Goal: Use online tool/utility: Utilize a website feature to perform a specific function

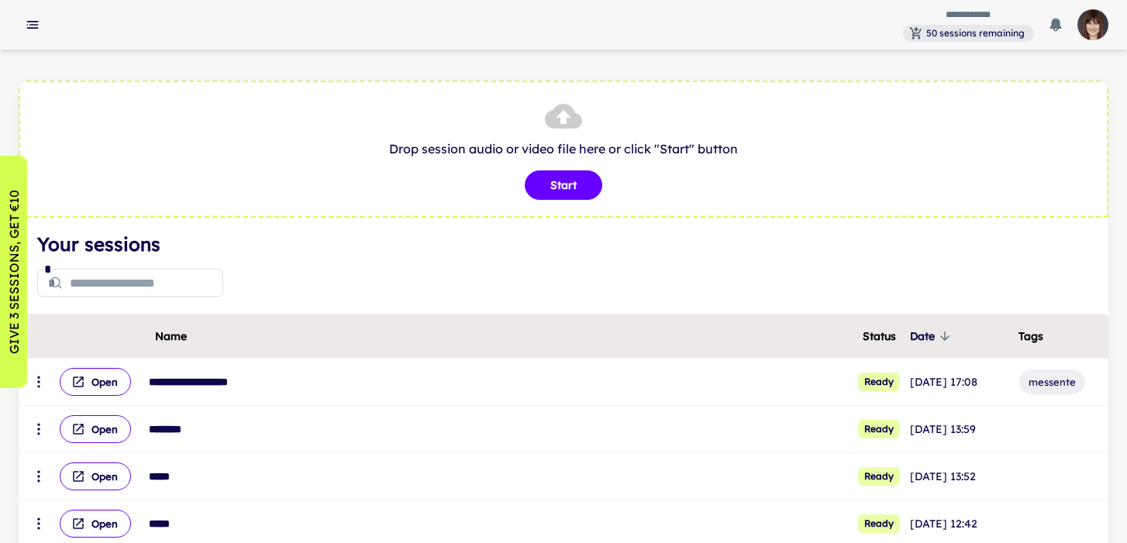
click at [1087, 30] on img "button" at bounding box center [1092, 24] width 31 height 31
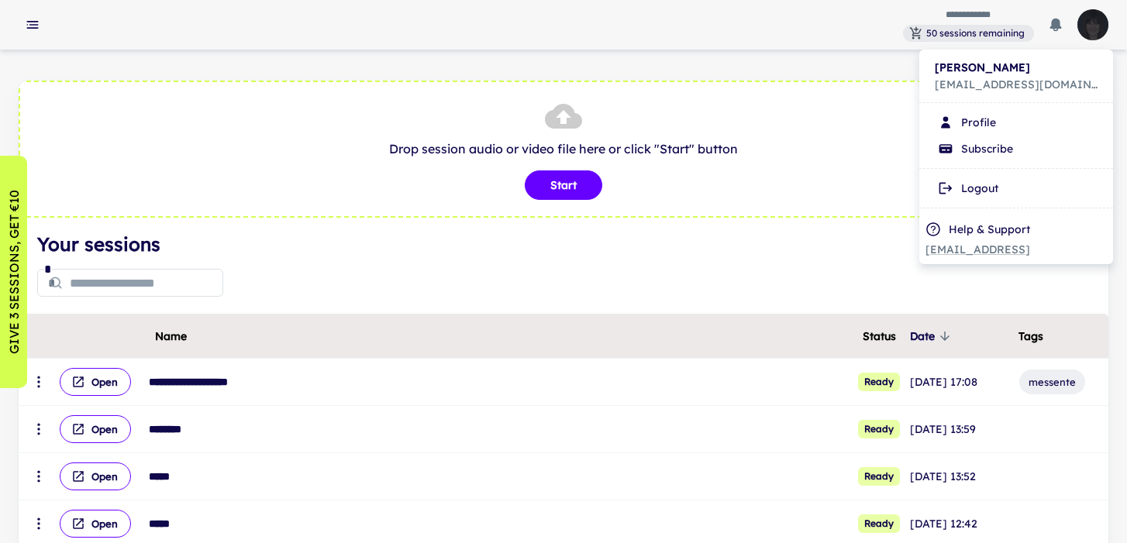
click at [177, 434] on div at bounding box center [563, 271] width 1127 height 543
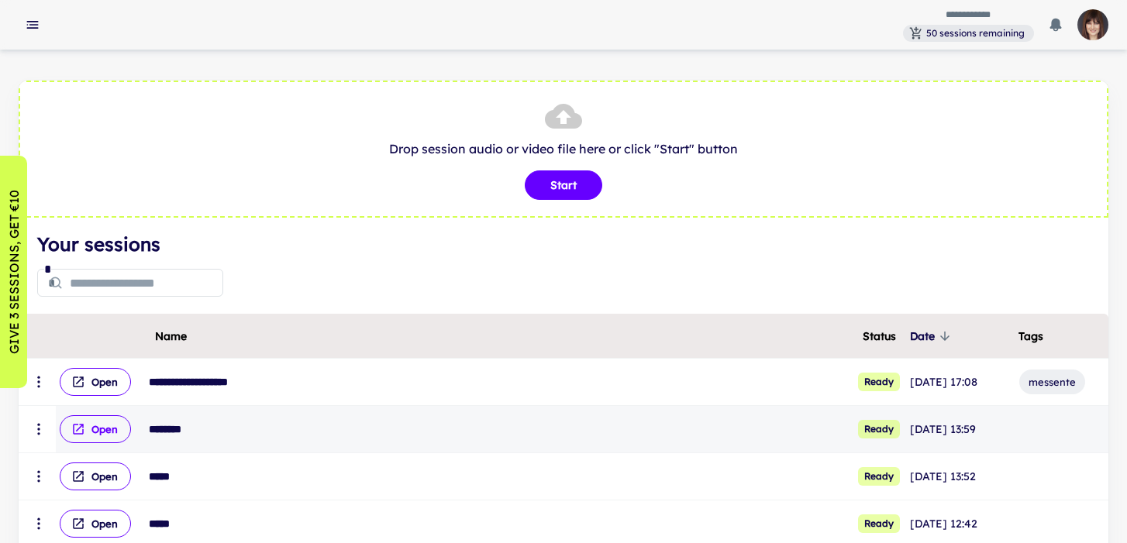
click at [110, 434] on button "Open" at bounding box center [95, 429] width 71 height 28
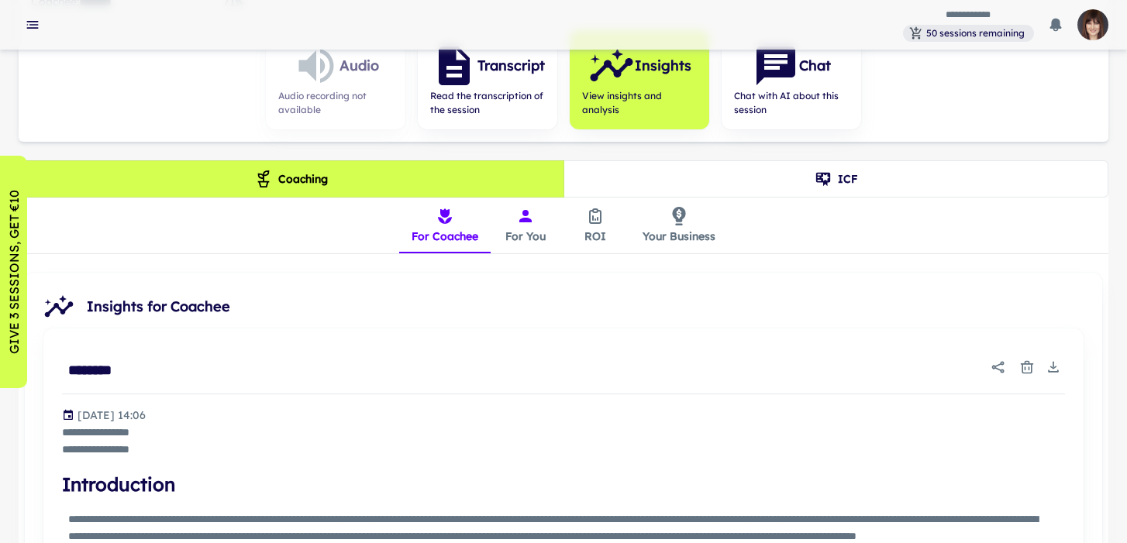
scroll to position [260, 0]
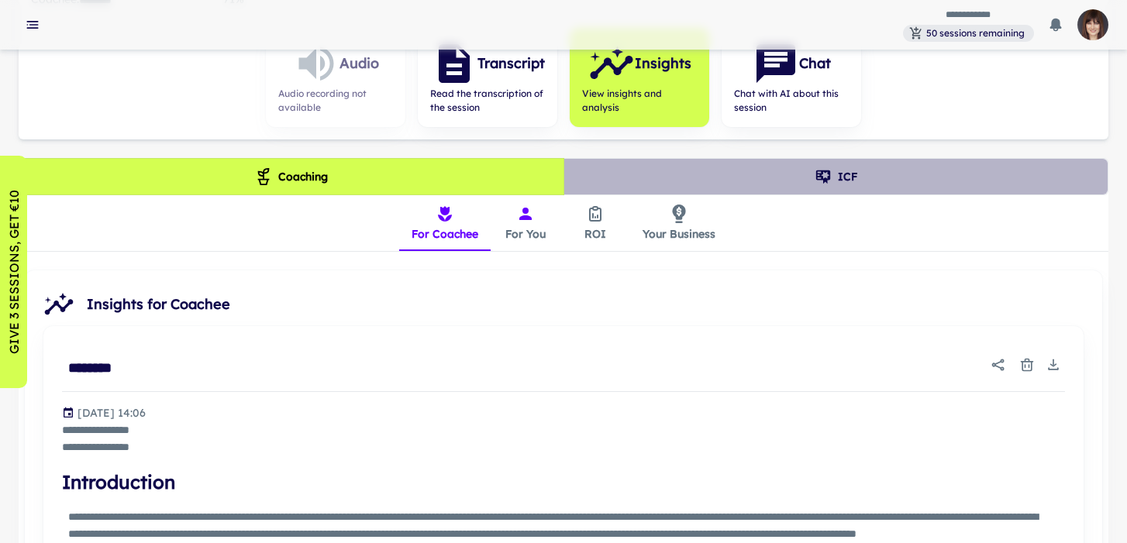
click at [805, 182] on button "ICF" at bounding box center [836, 176] width 546 height 37
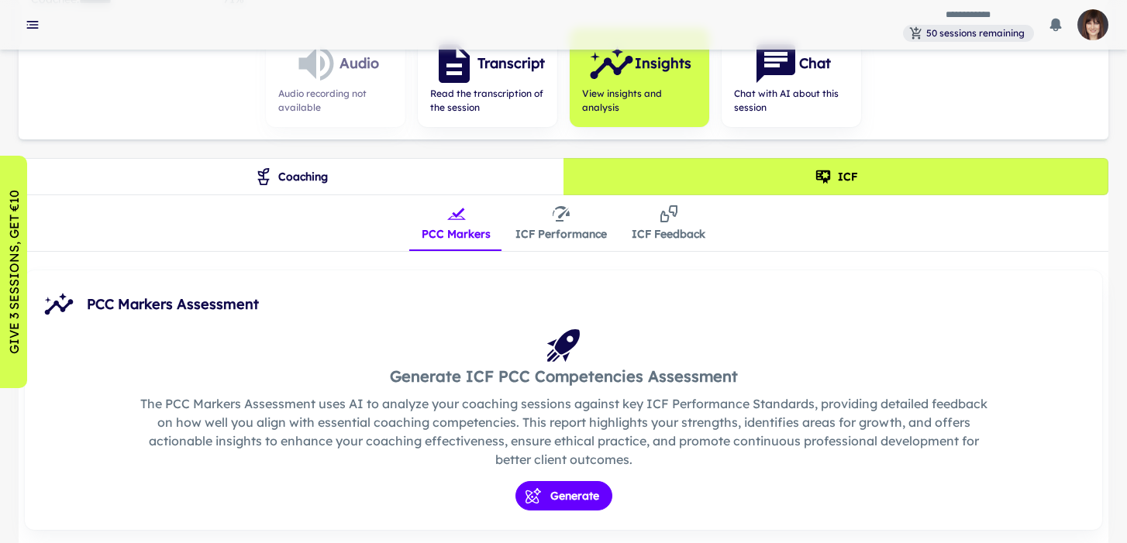
type button "1"
click at [560, 223] on button "ICF Performance" at bounding box center [561, 223] width 116 height 56
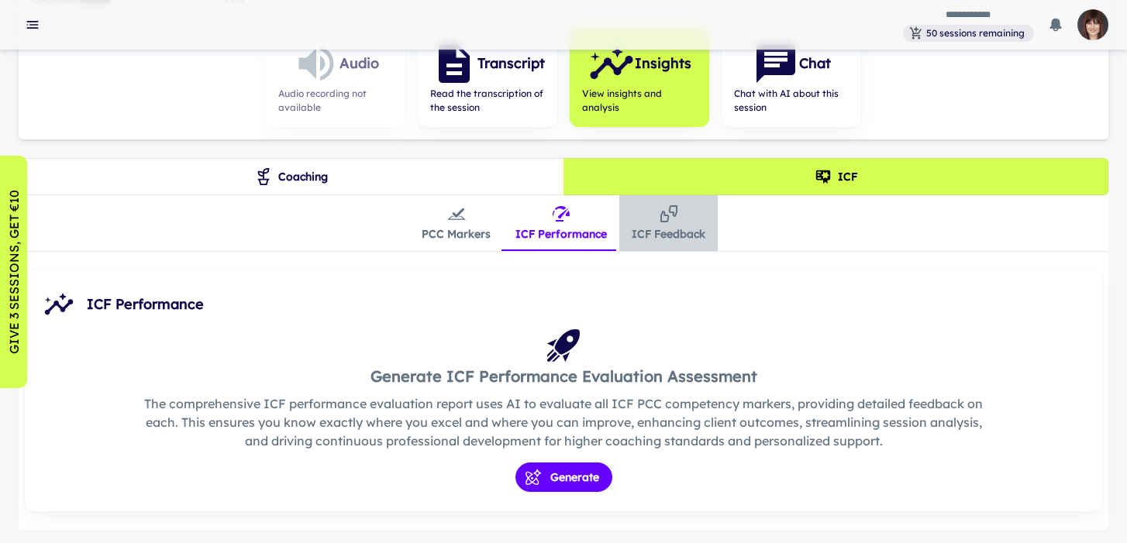
click at [667, 223] on button "ICF Feedback" at bounding box center [668, 223] width 98 height 56
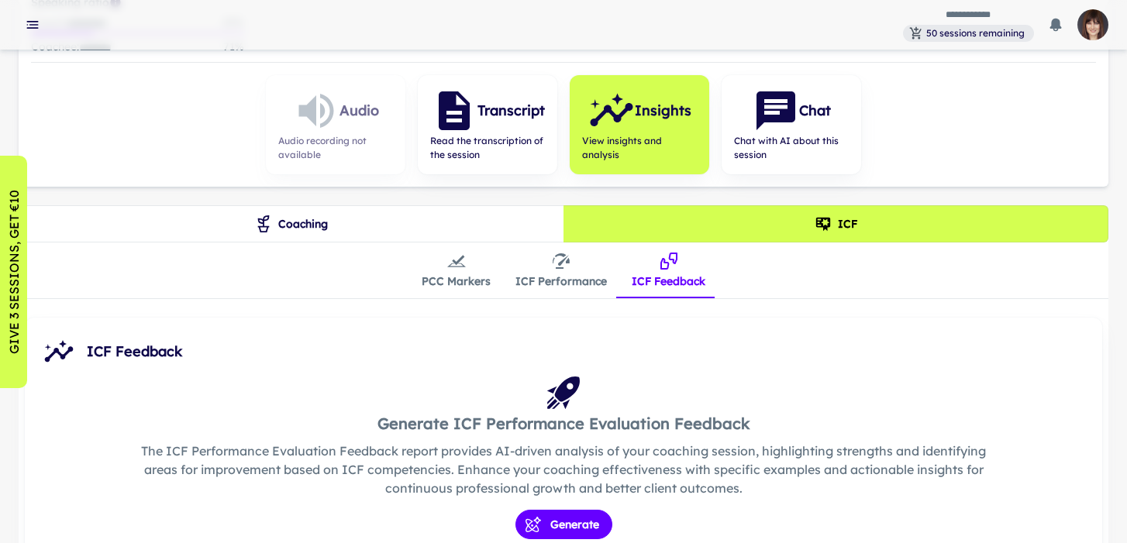
scroll to position [212, 0]
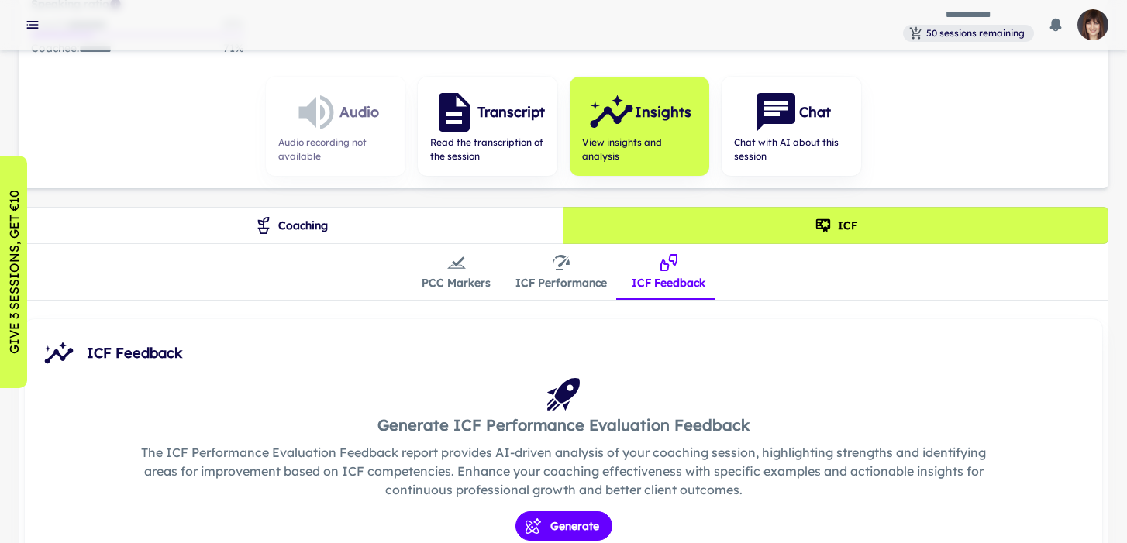
click at [305, 211] on button "Coaching" at bounding box center [292, 225] width 546 height 37
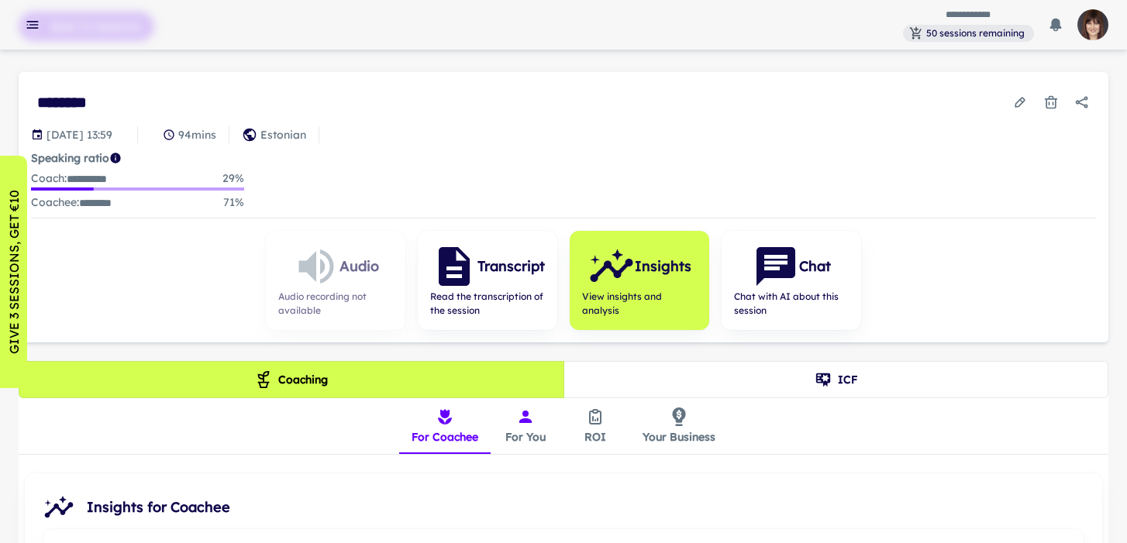
scroll to position [0, 0]
